Goal: Task Accomplishment & Management: Manage account settings

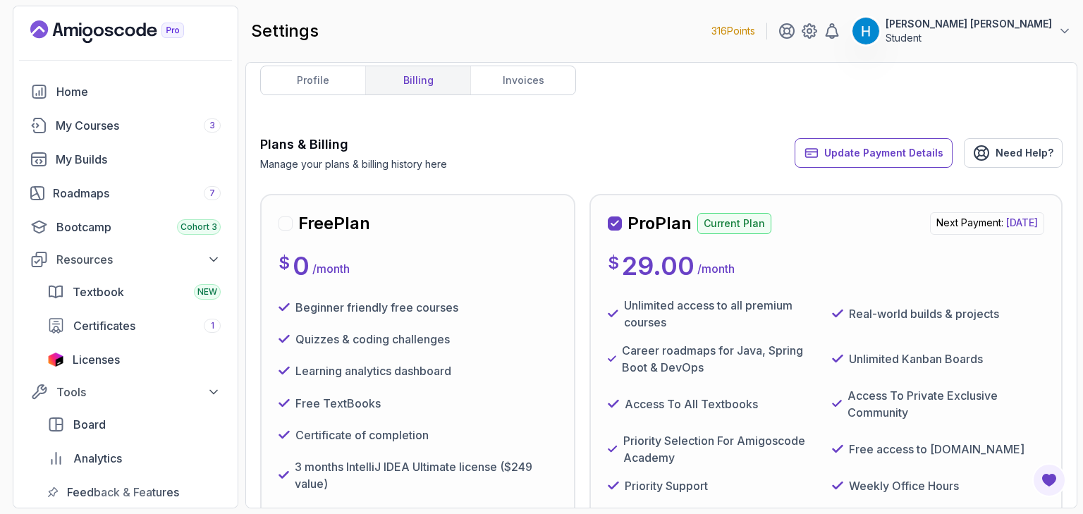
scroll to position [11, 0]
click at [614, 224] on icon at bounding box center [614, 223] width 7 height 5
click at [282, 224] on div at bounding box center [285, 224] width 14 height 14
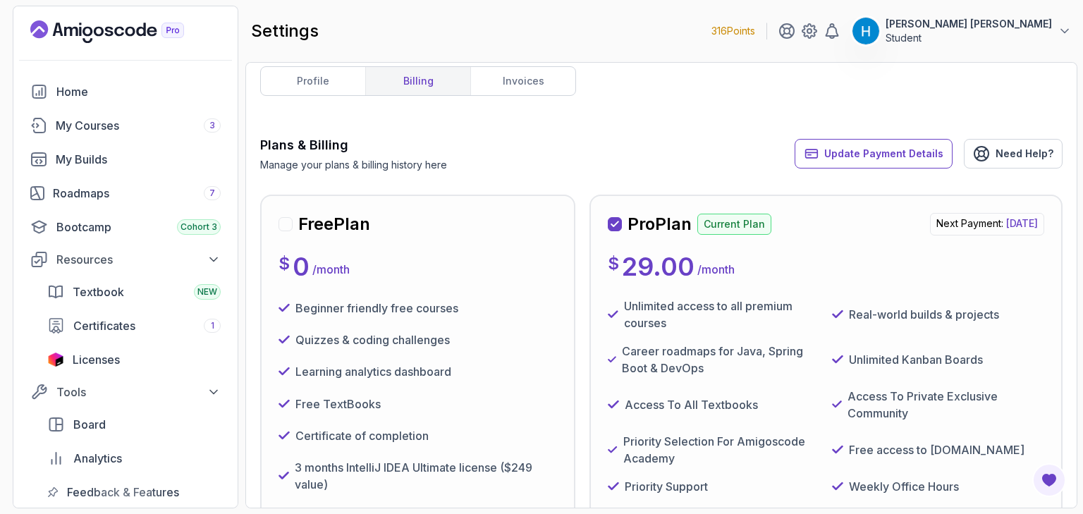
click at [282, 224] on div at bounding box center [285, 224] width 14 height 14
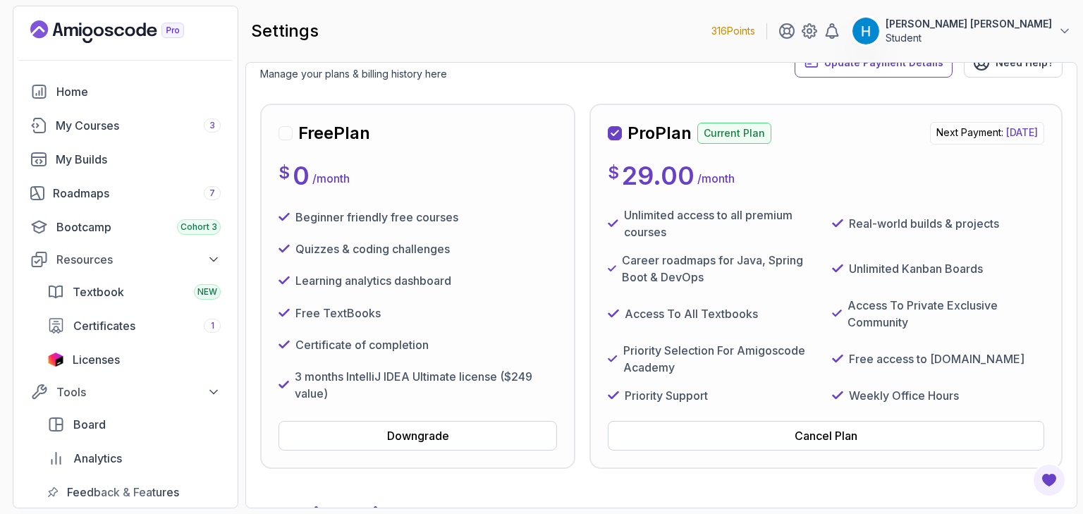
scroll to position [102, 0]
click at [778, 440] on button "Cancel Plan" at bounding box center [826, 435] width 436 height 30
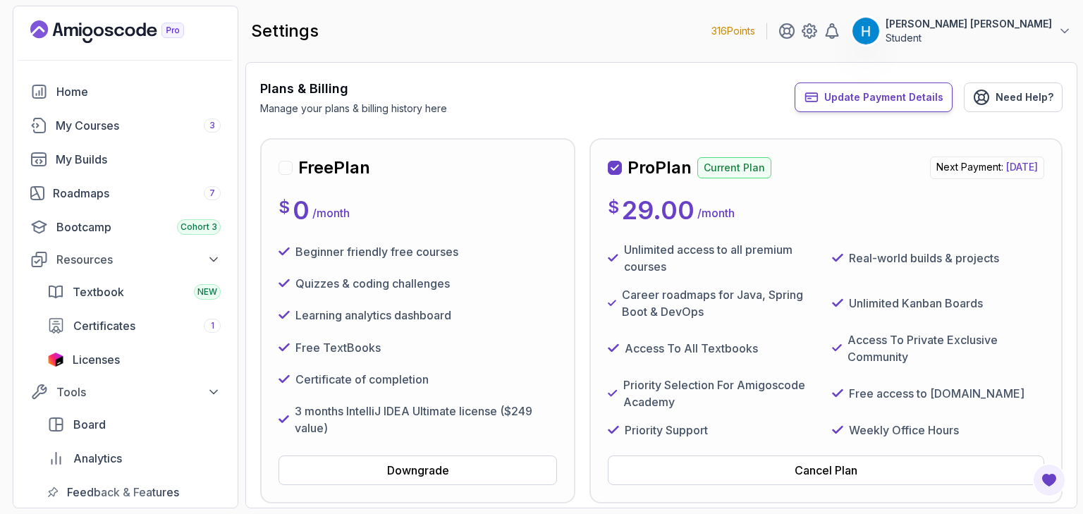
scroll to position [195, 0]
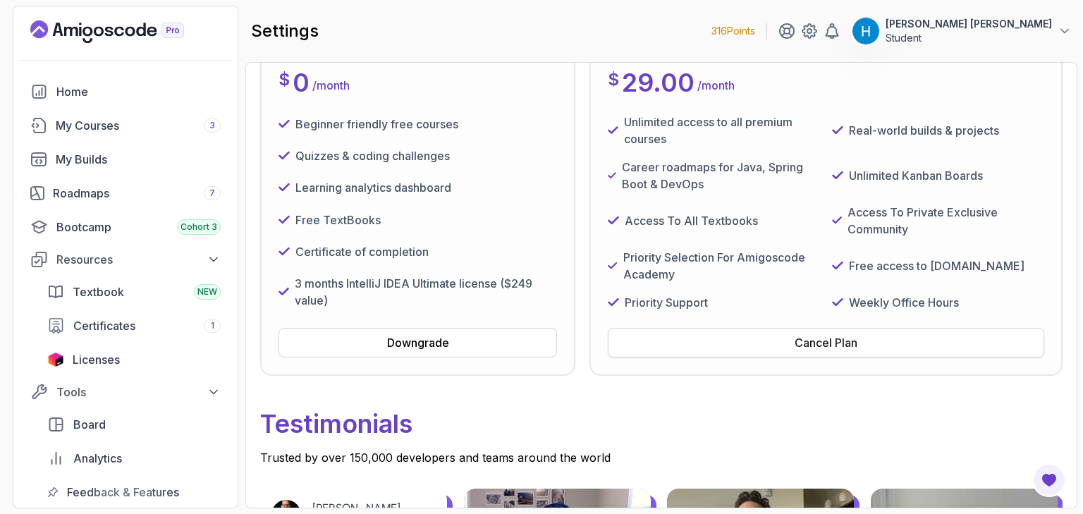
click at [695, 340] on button "Cancel Plan" at bounding box center [826, 343] width 436 height 30
